Goal: Book appointment/travel/reservation

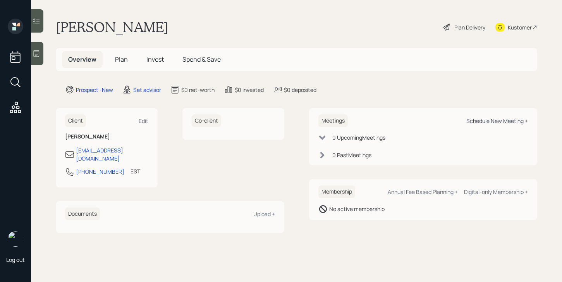
click at [506, 120] on div "Schedule New Meeting +" at bounding box center [497, 120] width 62 height 7
select select "round-[PERSON_NAME]"
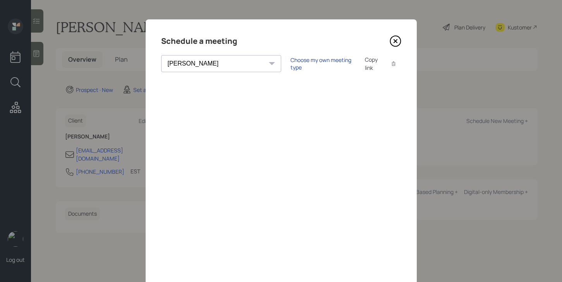
click at [291, 66] on div "Choose my own meeting type" at bounding box center [323, 63] width 65 height 15
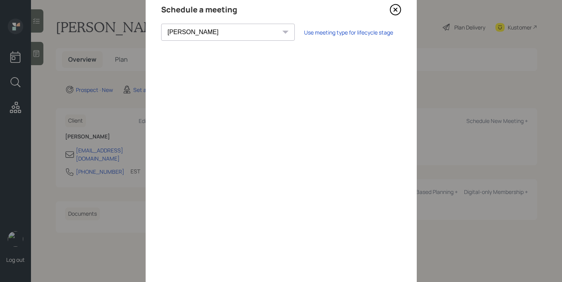
scroll to position [12, 0]
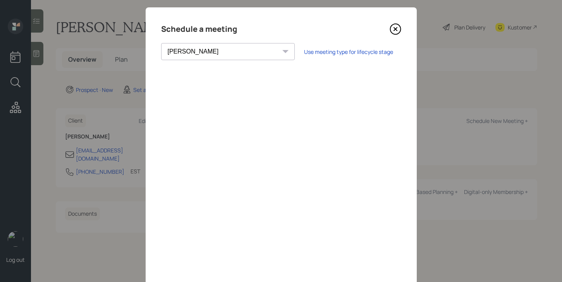
click at [397, 26] on icon at bounding box center [396, 29] width 12 height 12
